Goal: Transaction & Acquisition: Purchase product/service

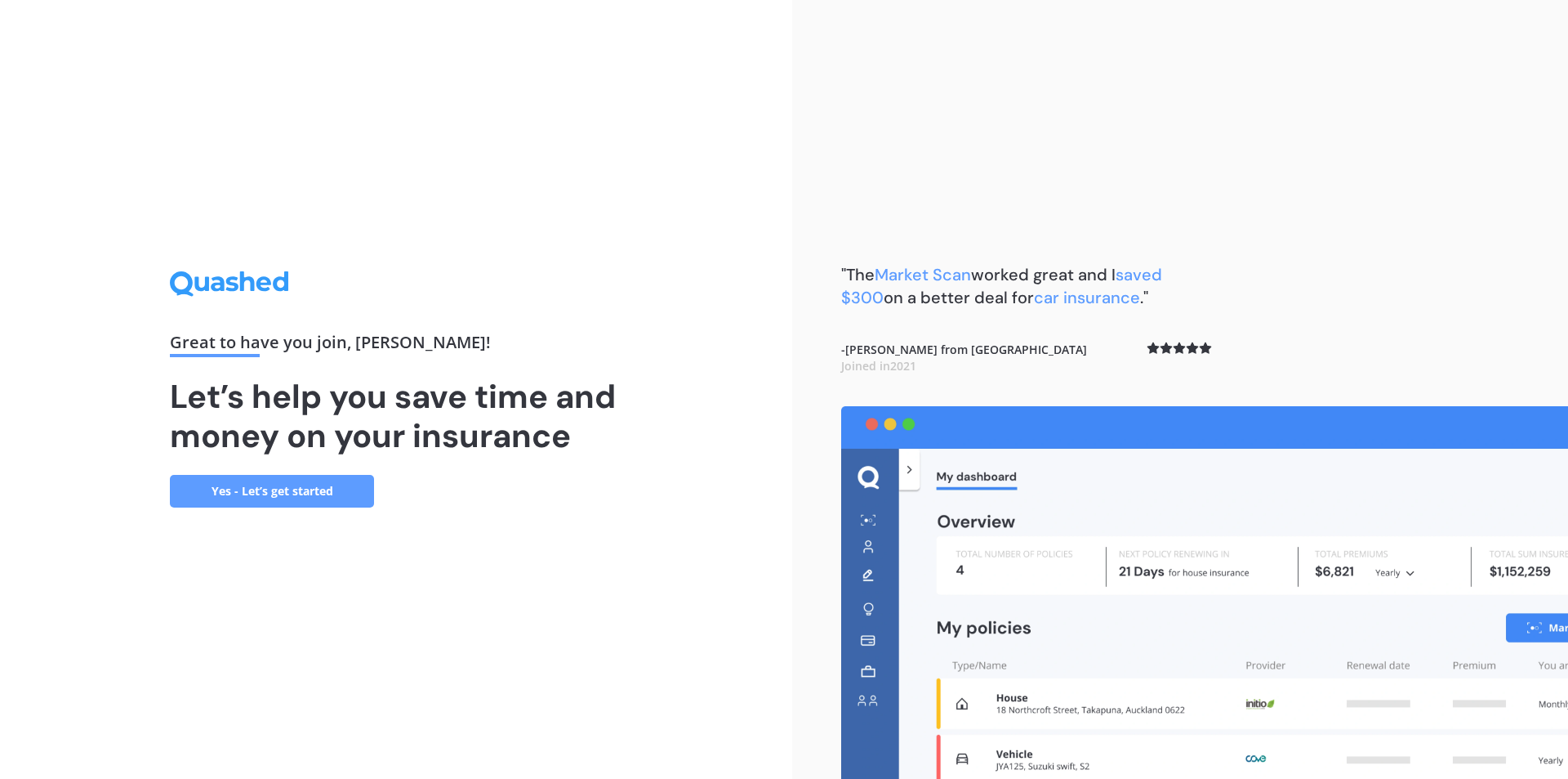
click at [252, 495] on link "Yes - Let’s get started" at bounding box center [271, 491] width 204 height 33
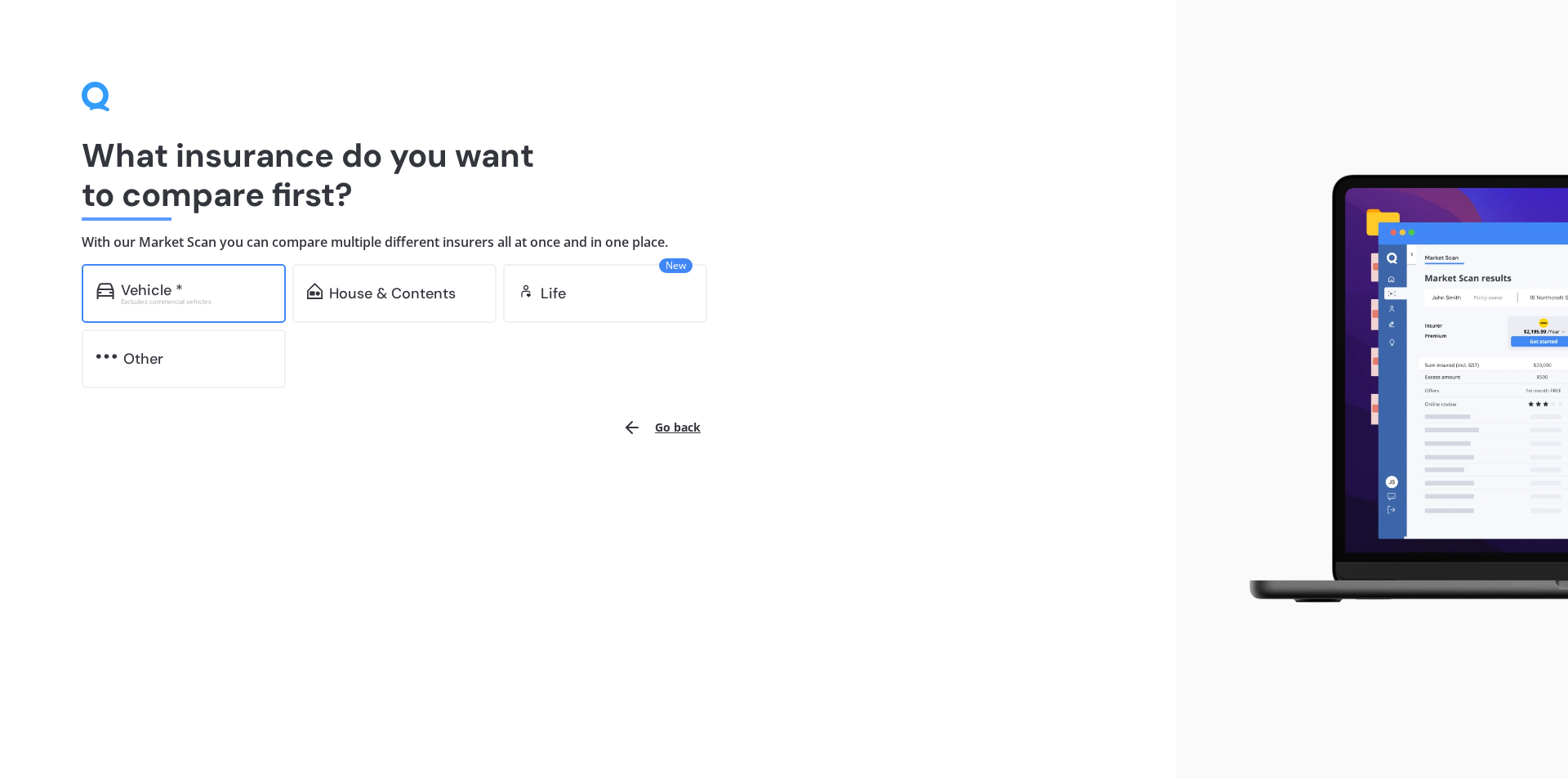
click at [206, 289] on div "Vehicle *" at bounding box center [196, 290] width 150 height 17
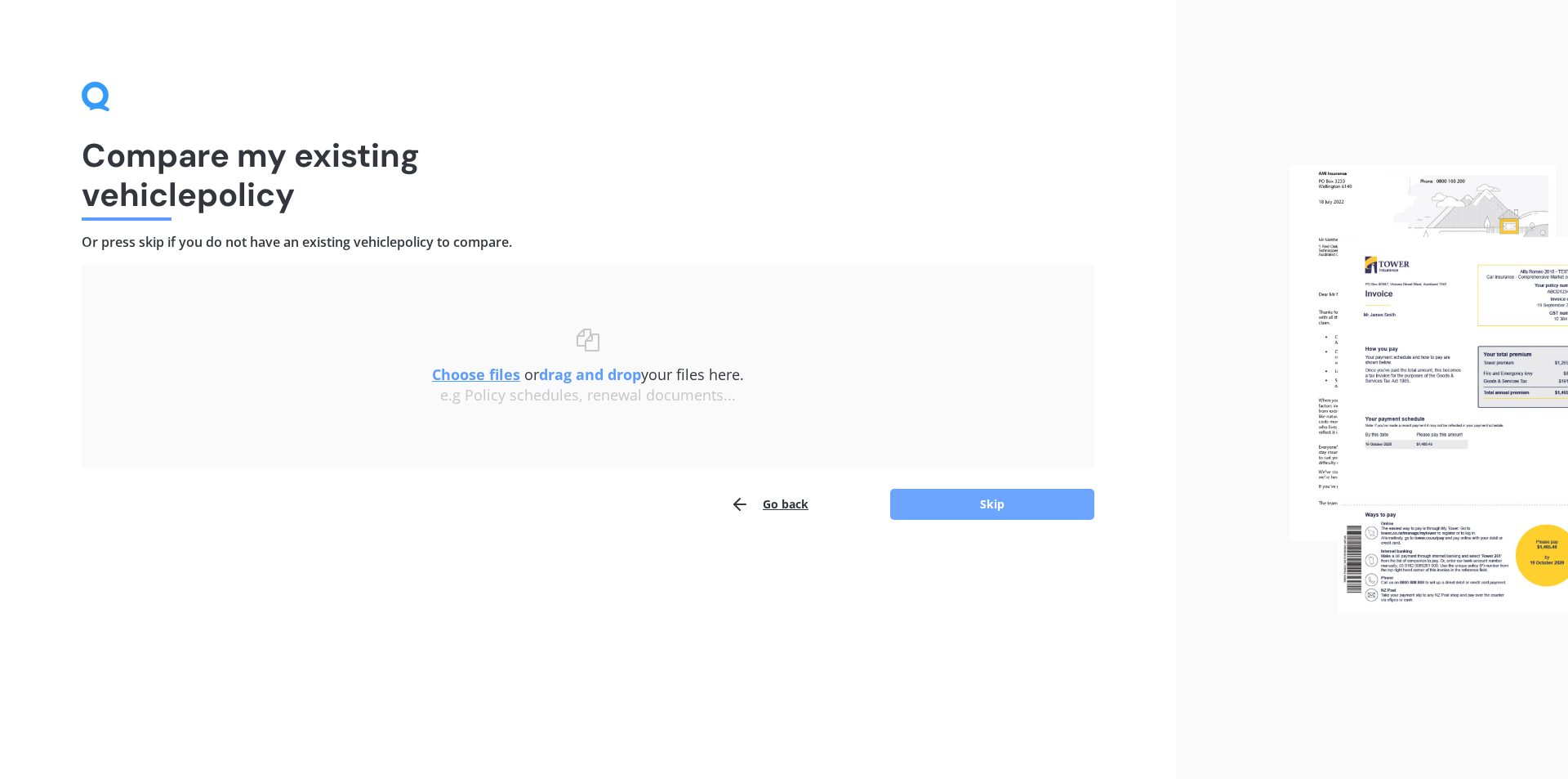
click at [926, 490] on button "Skip" at bounding box center [992, 504] width 204 height 31
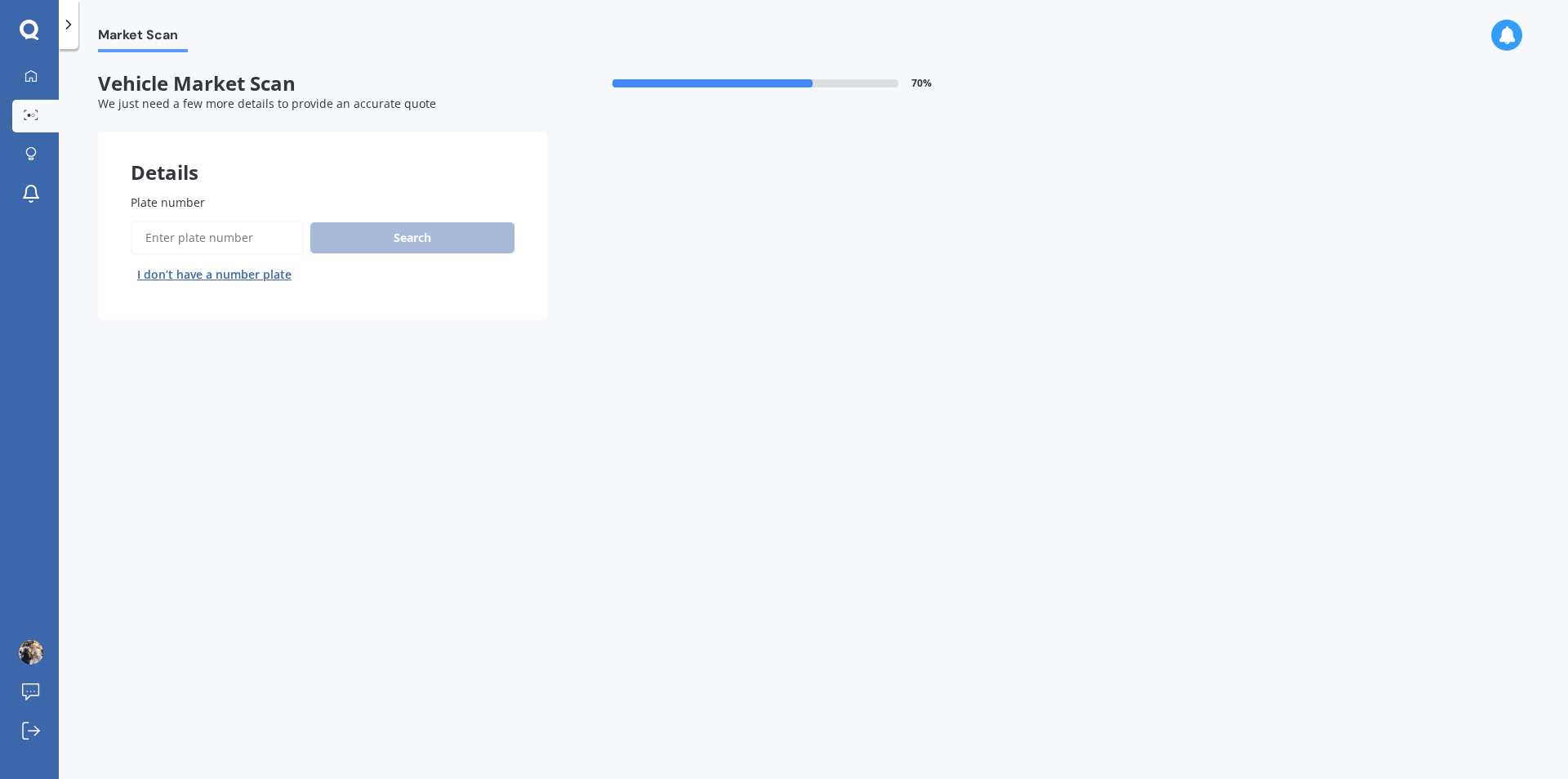
click at [162, 229] on input "Plate number" at bounding box center [217, 237] width 173 height 35
type input "c2yrd"
click at [425, 234] on button "Search" at bounding box center [412, 237] width 204 height 31
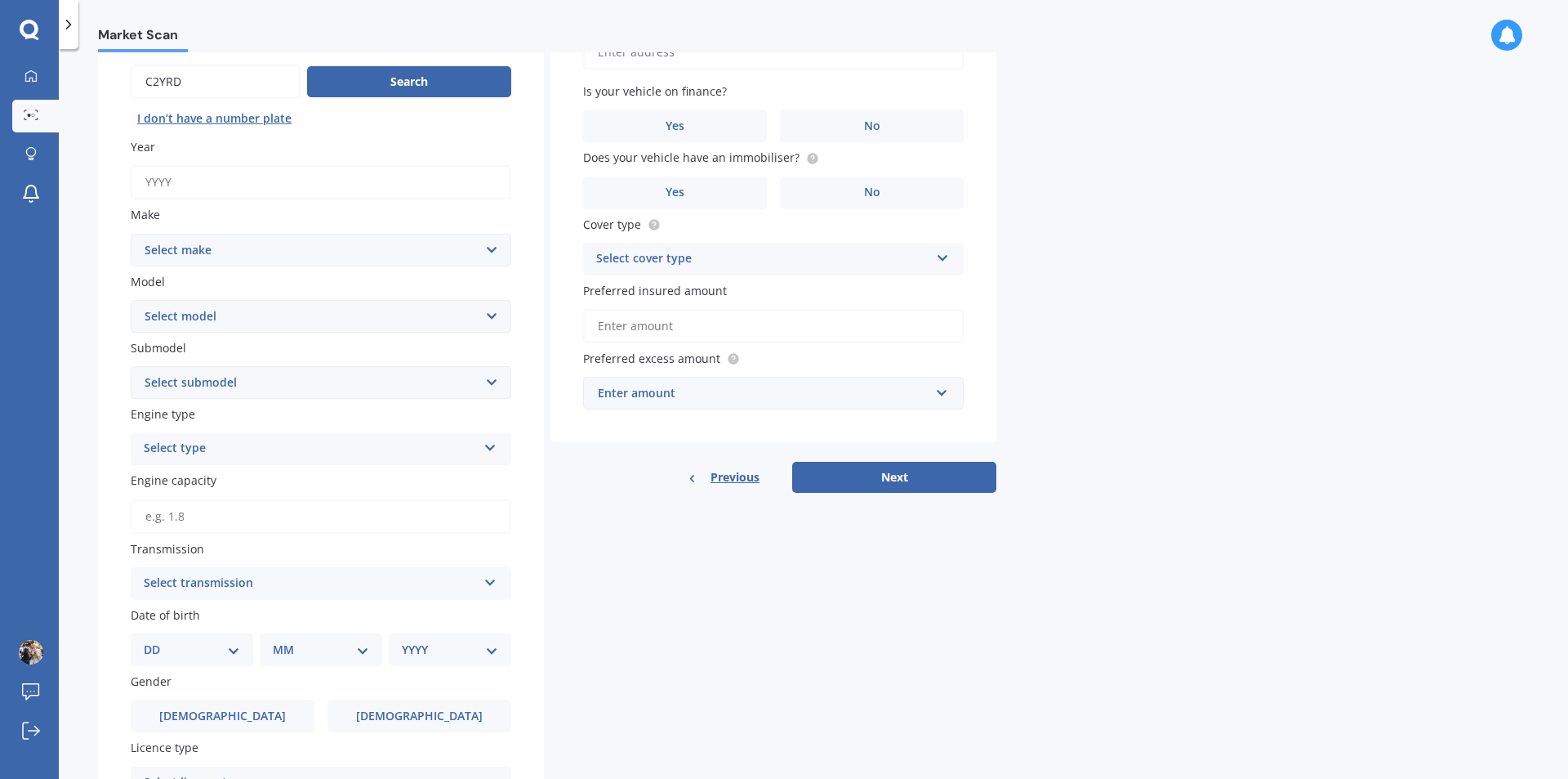
scroll to position [139, 0]
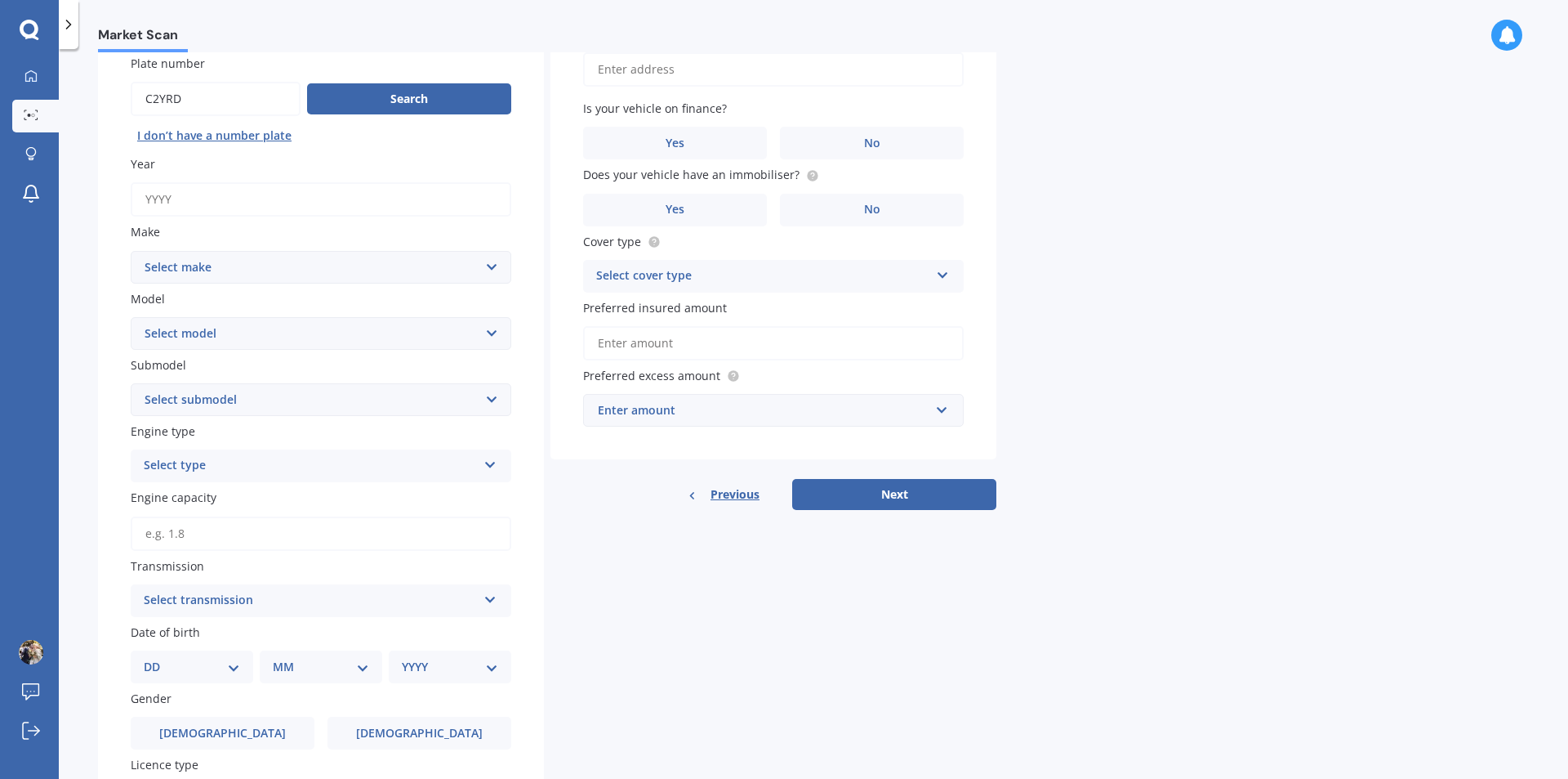
click at [395, 278] on select "Select make AC ALFA ROMEO ASTON [PERSON_NAME] AUDI AUSTIN BEDFORD Bentley BMW B…" at bounding box center [321, 267] width 381 height 33
